Goal: Task Accomplishment & Management: Complete application form

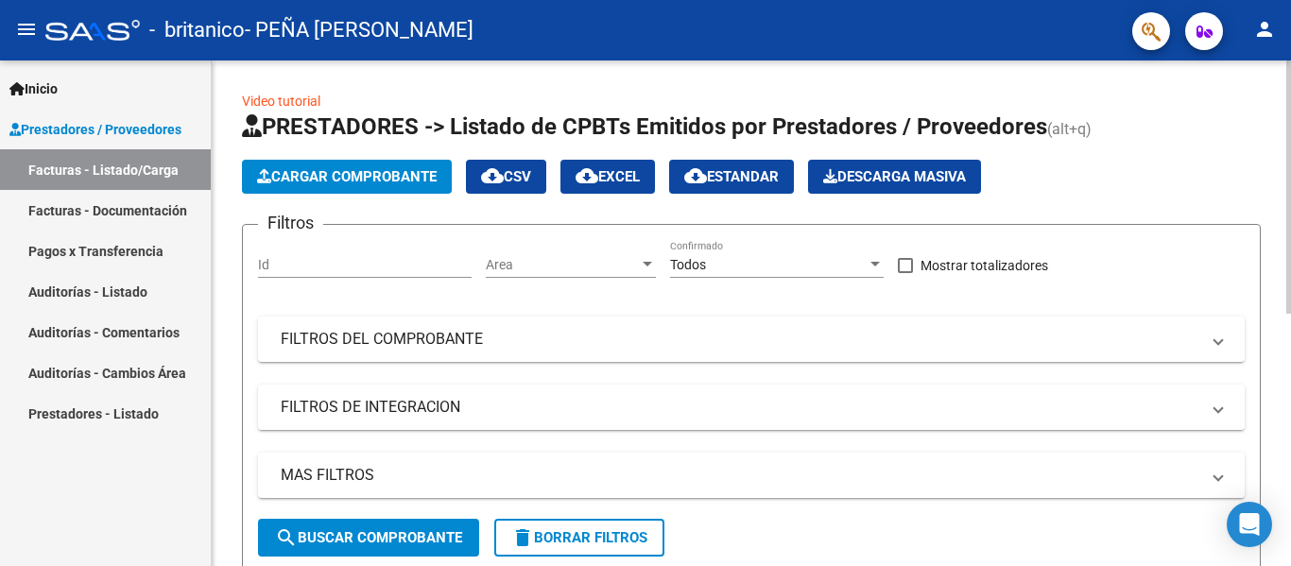
click at [431, 168] on span "Cargar Comprobante" at bounding box center [347, 176] width 180 height 17
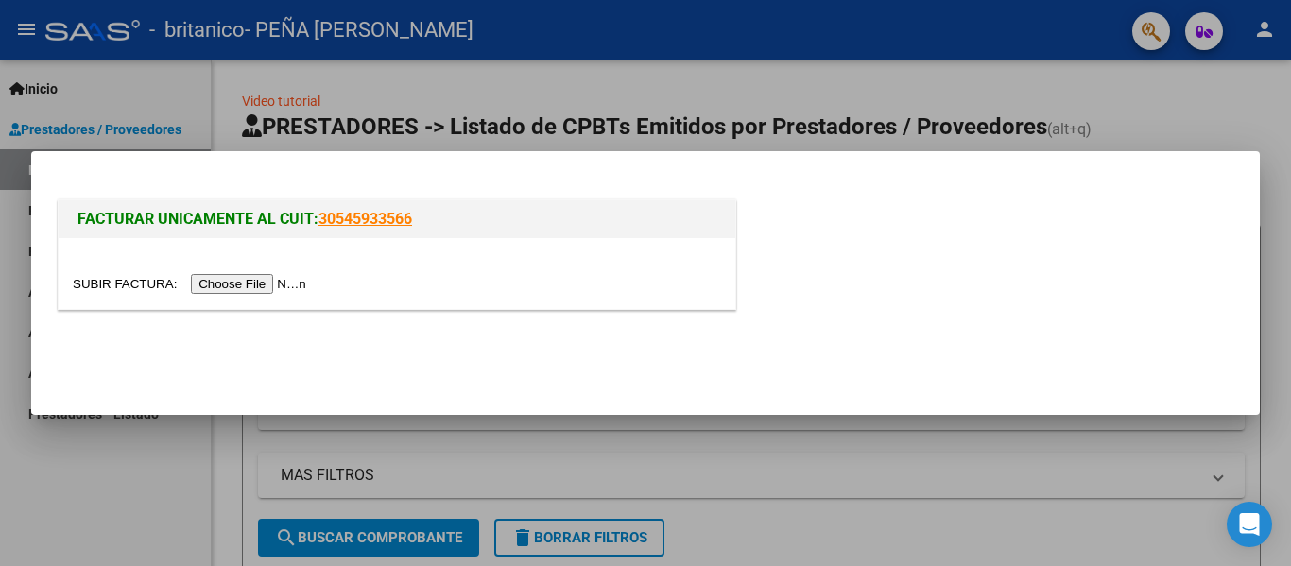
click at [296, 285] on input "file" at bounding box center [192, 284] width 239 height 20
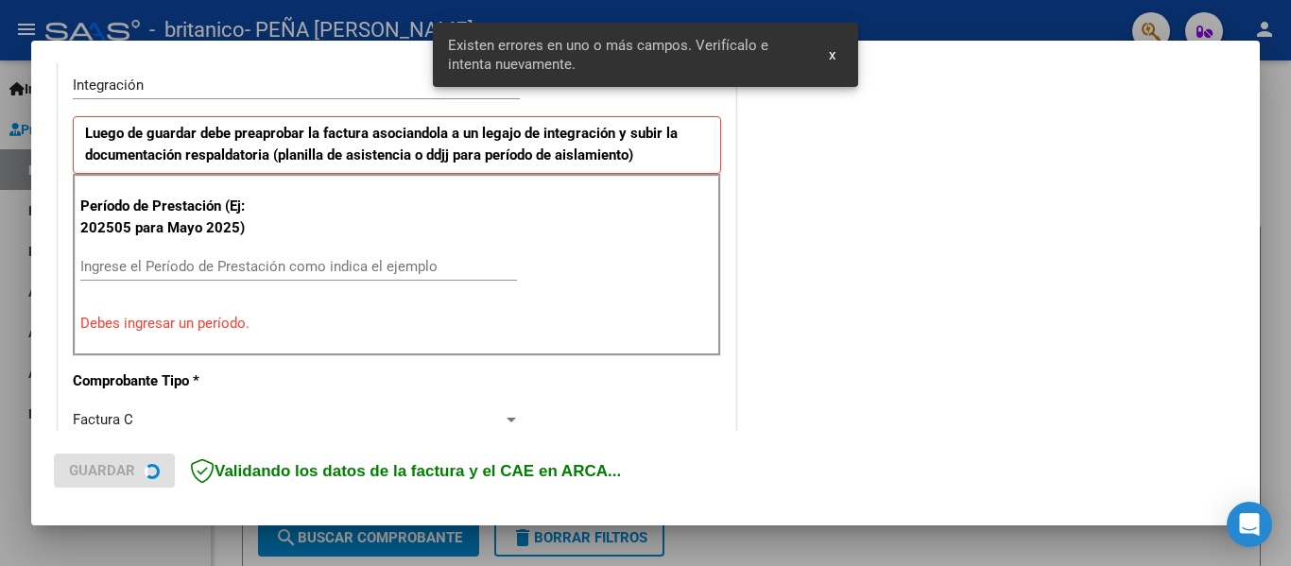
scroll to position [473, 0]
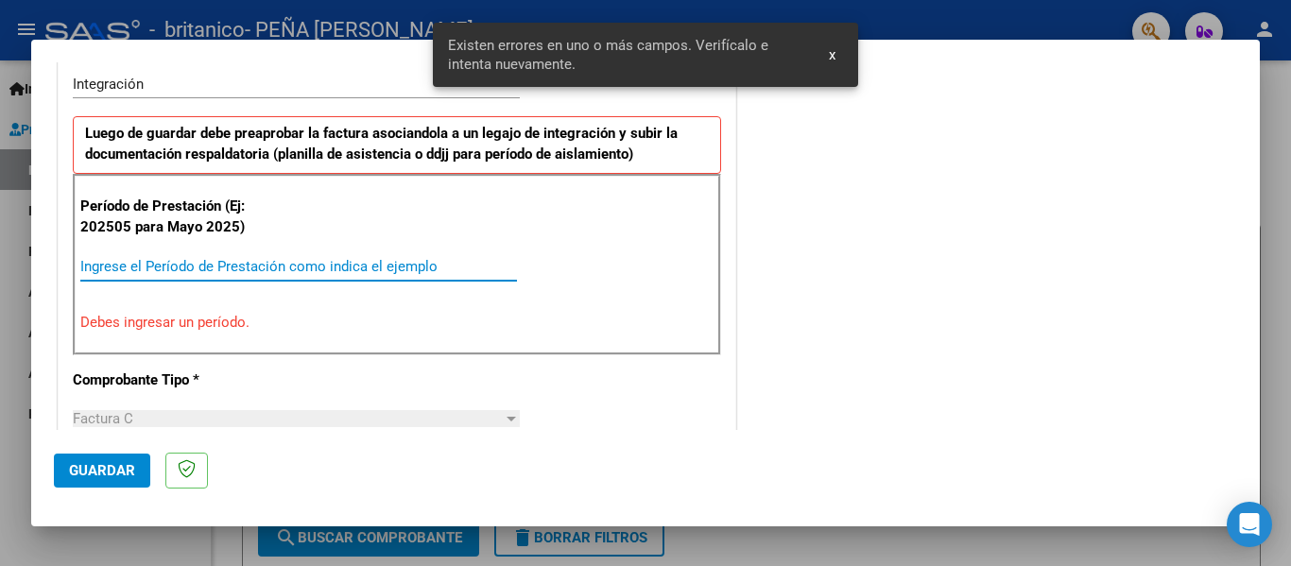
click at [277, 267] on input "Ingrese el Período de Prestación como indica el ejemplo" at bounding box center [298, 266] width 437 height 17
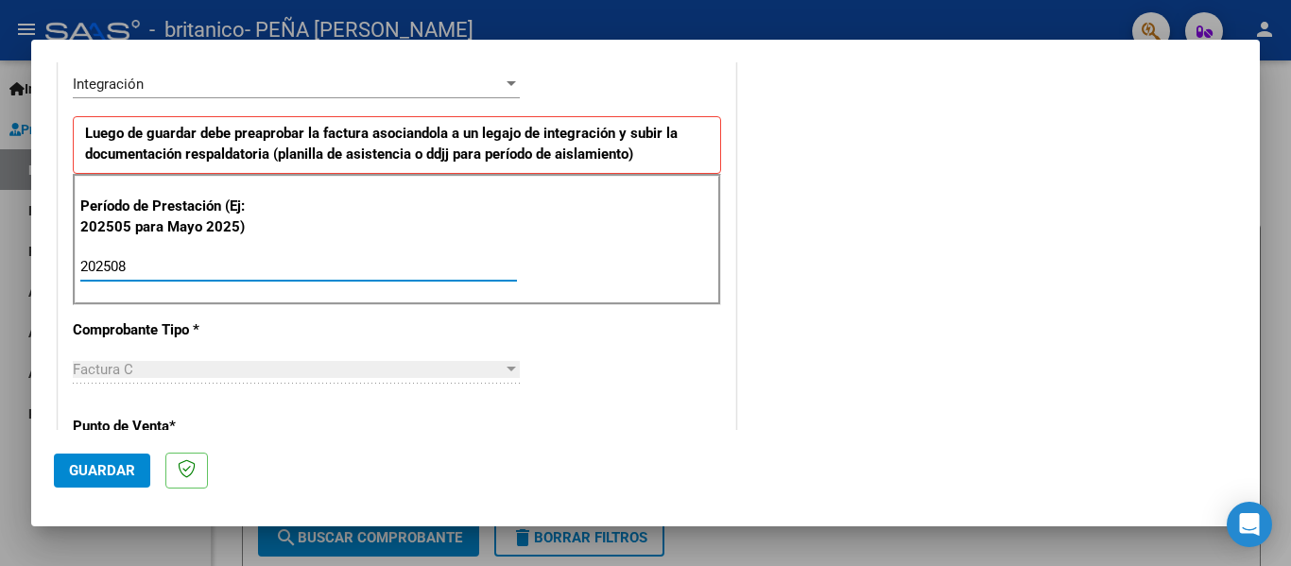
type input "202508"
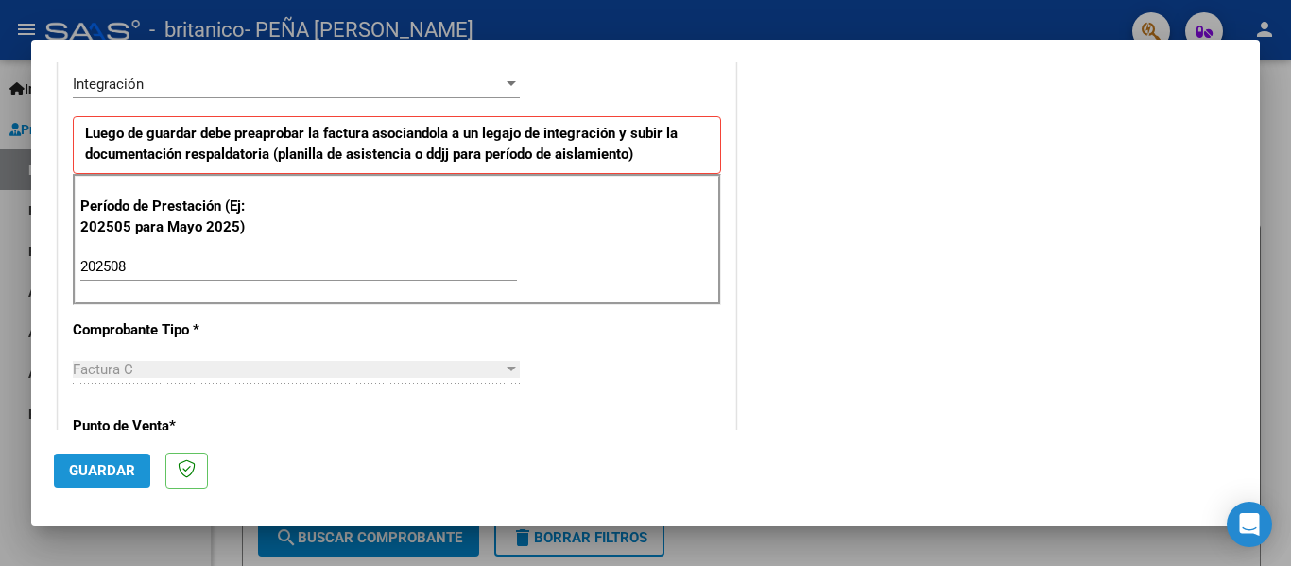
click at [120, 476] on span "Guardar" at bounding box center [102, 470] width 66 height 17
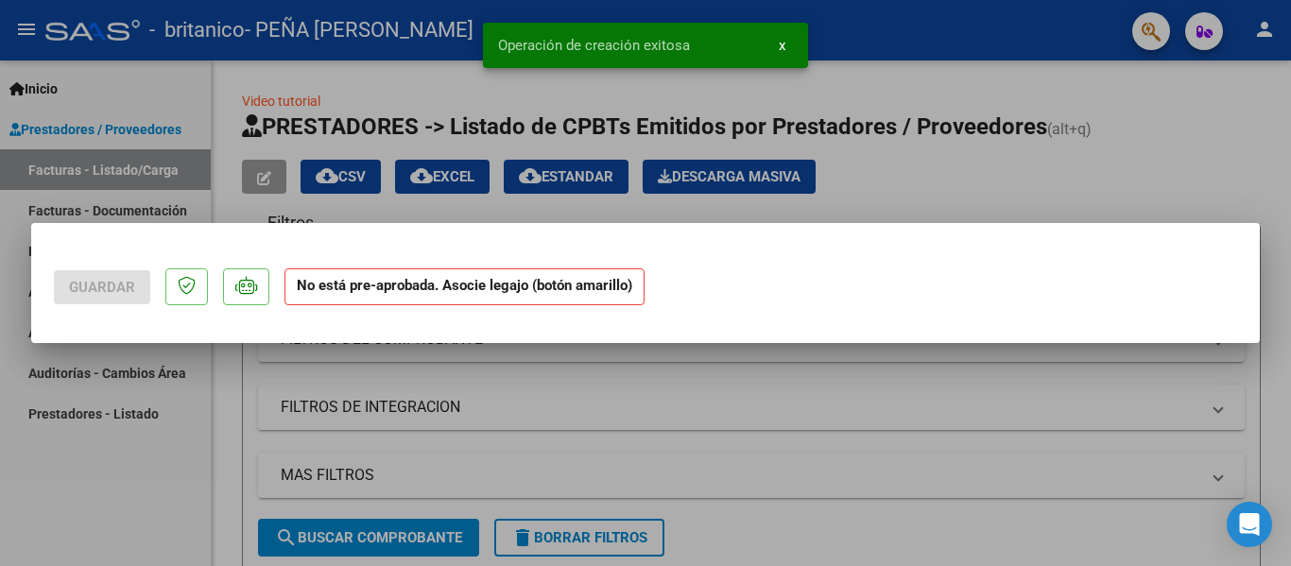
scroll to position [0, 0]
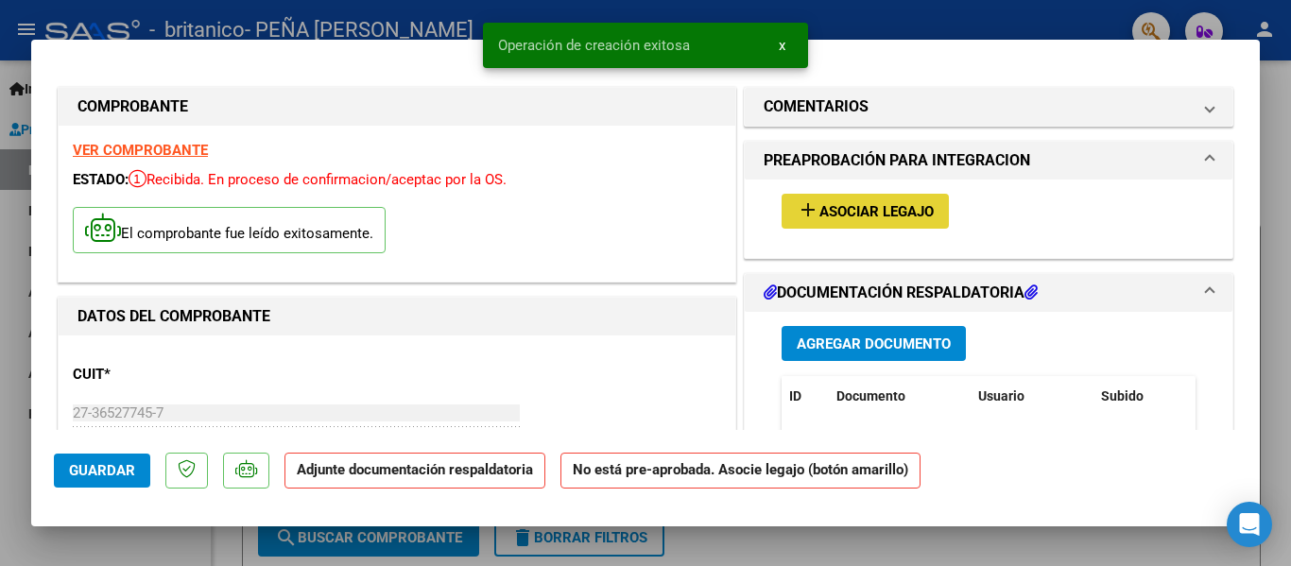
click at [886, 208] on span "Asociar Legajo" at bounding box center [876, 211] width 114 height 17
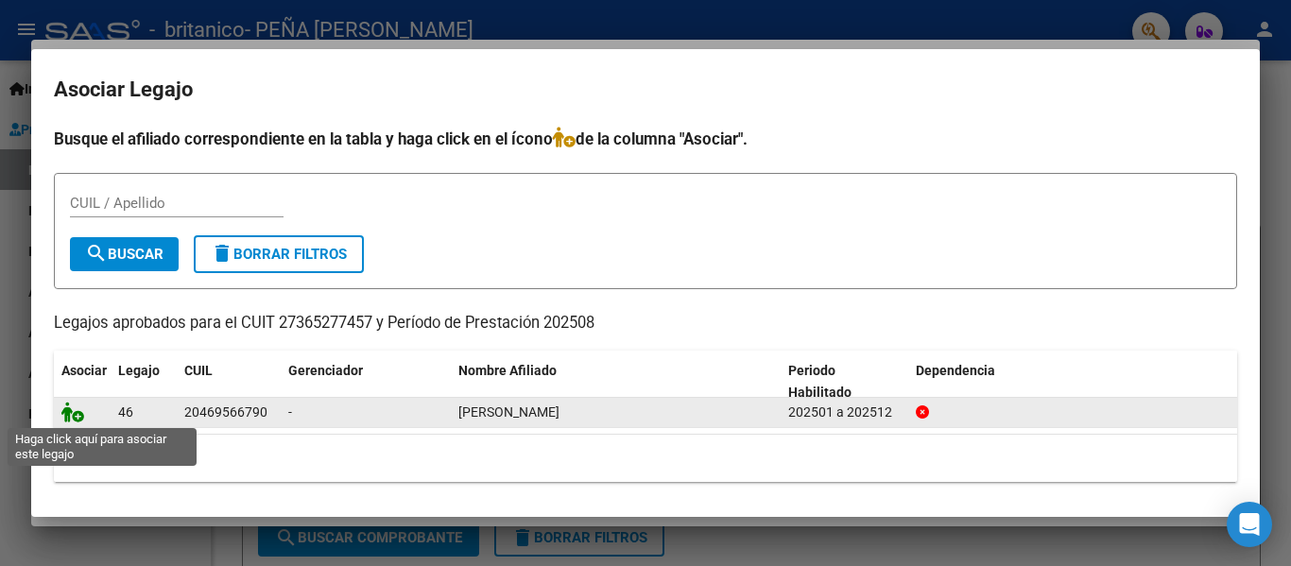
click at [77, 420] on icon at bounding box center [72, 412] width 23 height 21
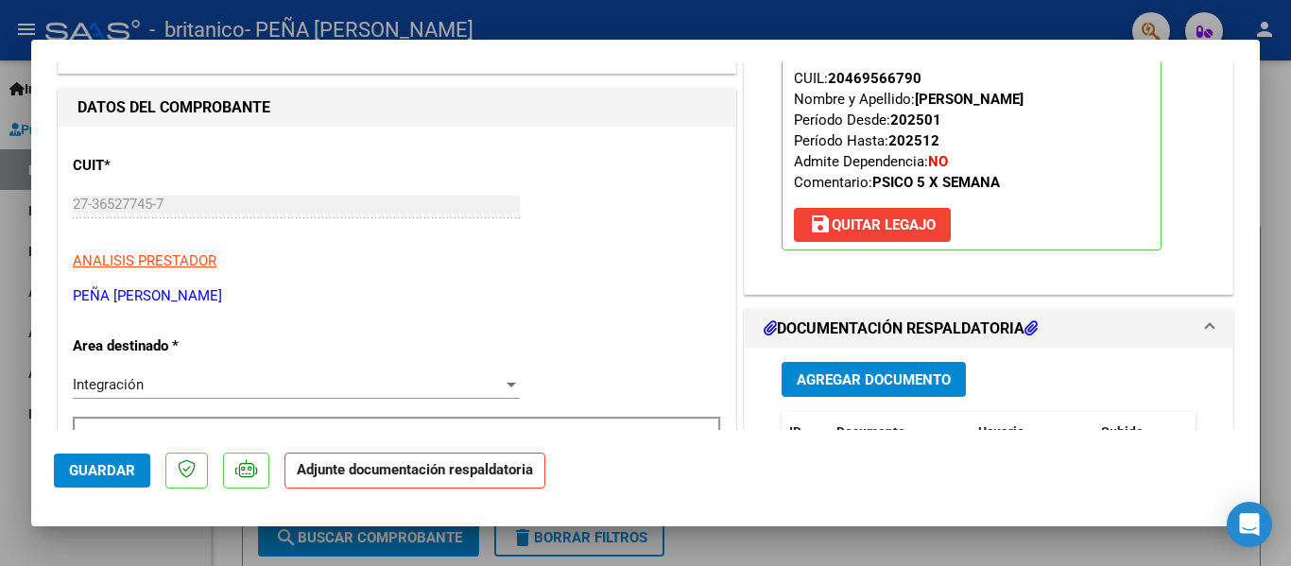
scroll to position [215, 0]
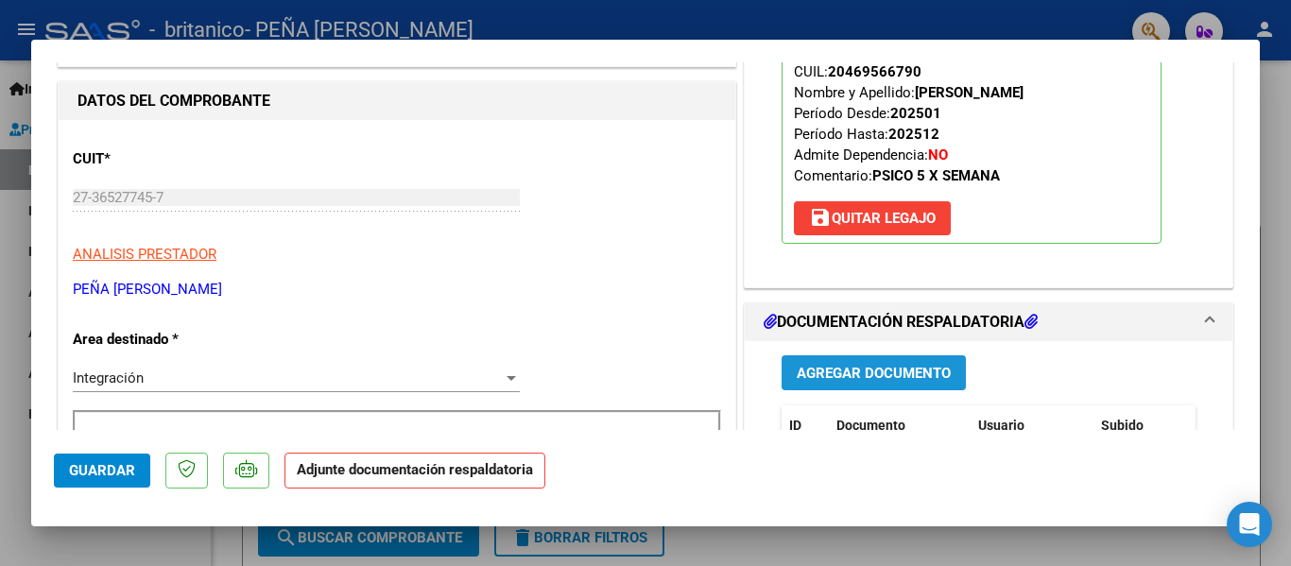
click at [882, 380] on span "Agregar Documento" at bounding box center [873, 373] width 154 height 17
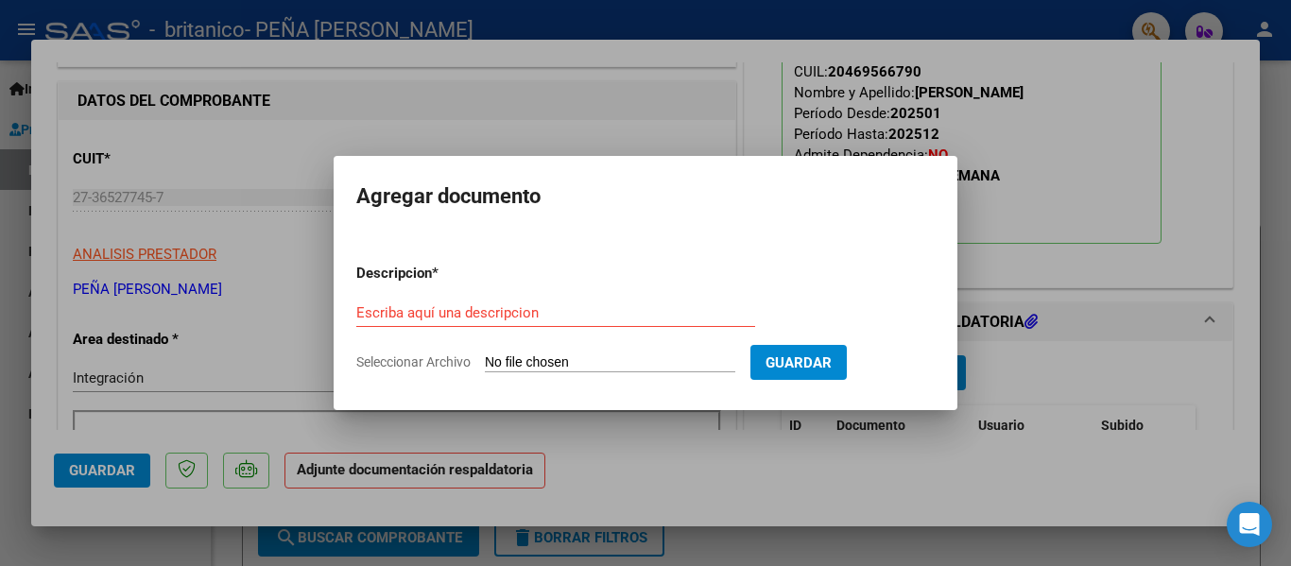
click at [604, 360] on input "Seleccionar Archivo" at bounding box center [610, 363] width 250 height 18
type input "C:\fakepath\peña agosto ospaña020.jpg"
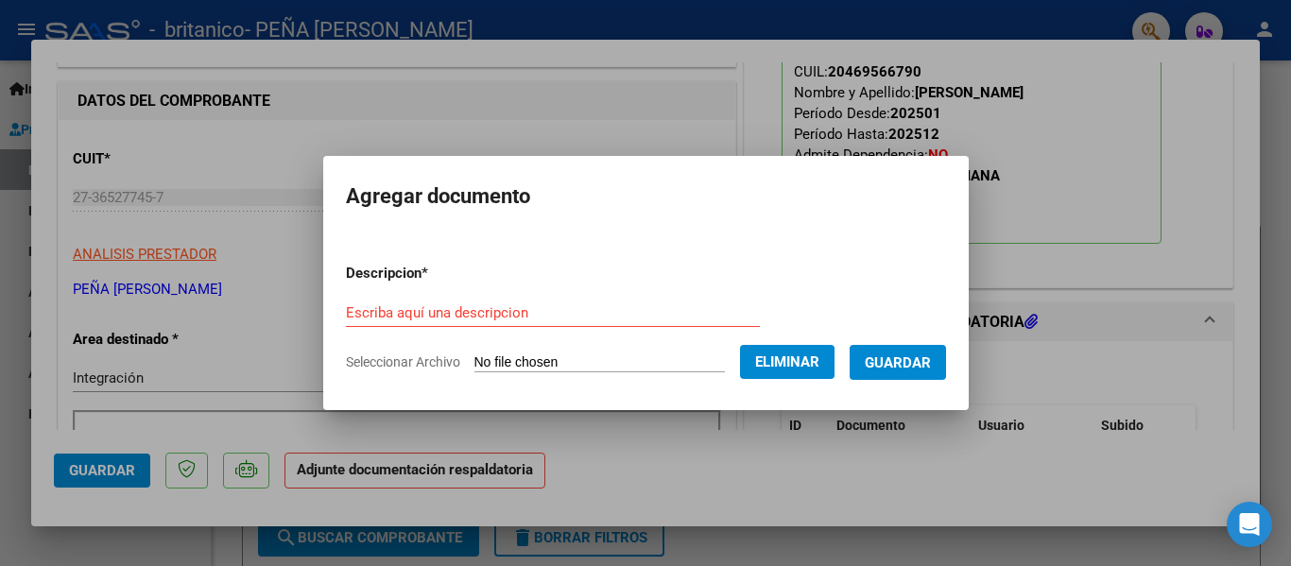
click at [592, 323] on div "Escriba aquí una descripcion" at bounding box center [553, 313] width 414 height 28
click at [567, 311] on input "Escriba aquí una descripcion" at bounding box center [553, 312] width 414 height 17
type input "planilla asistencia"
click at [909, 364] on span "Guardar" at bounding box center [898, 362] width 66 height 17
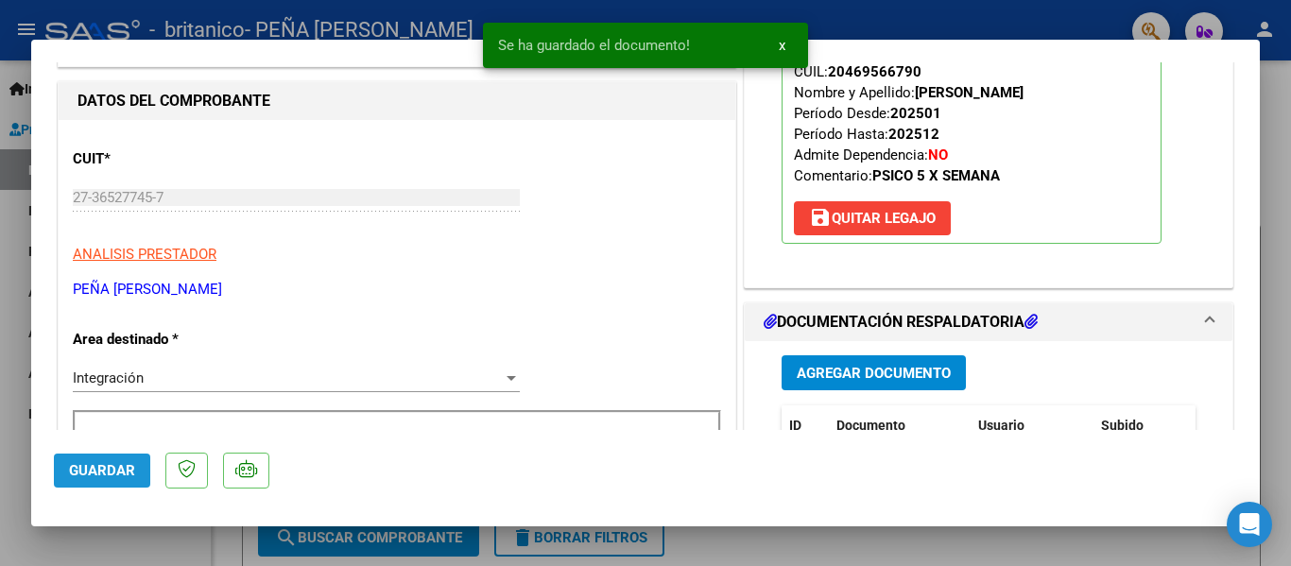
click at [116, 478] on span "Guardar" at bounding box center [102, 470] width 66 height 17
click at [975, 20] on div at bounding box center [645, 283] width 1291 height 566
type input "$ 0,00"
